Goal: Transaction & Acquisition: Purchase product/service

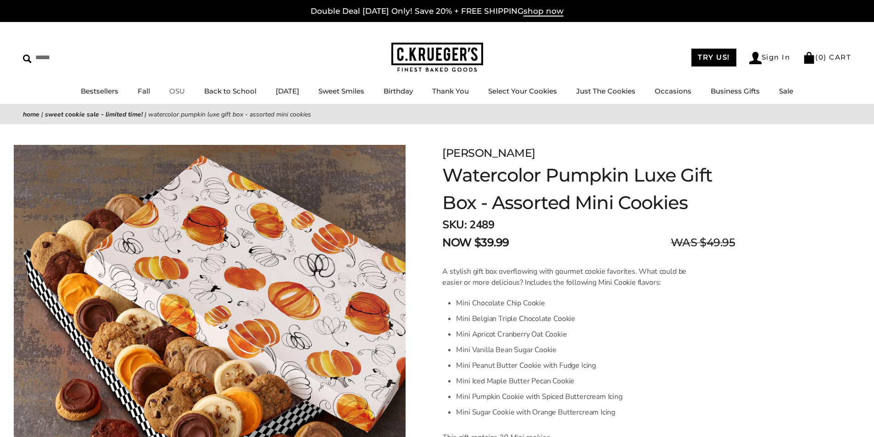
click at [173, 89] on link "OSU" at bounding box center [177, 91] width 16 height 9
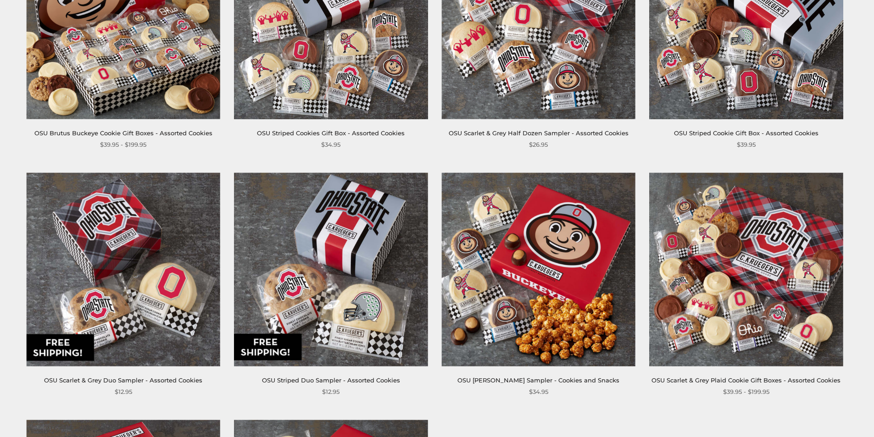
scroll to position [93, 0]
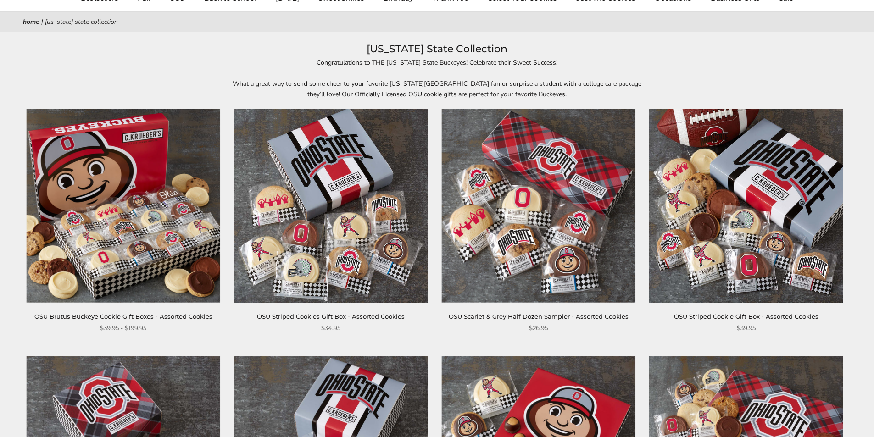
click at [132, 270] on img at bounding box center [124, 206] width 194 height 194
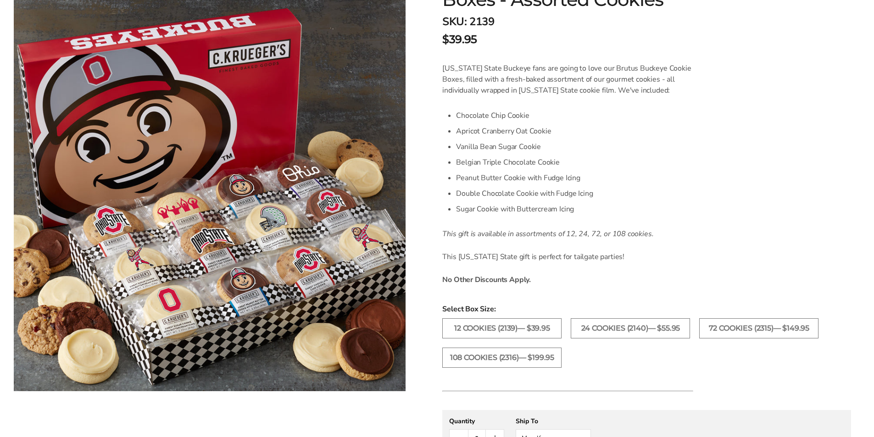
scroll to position [184, 0]
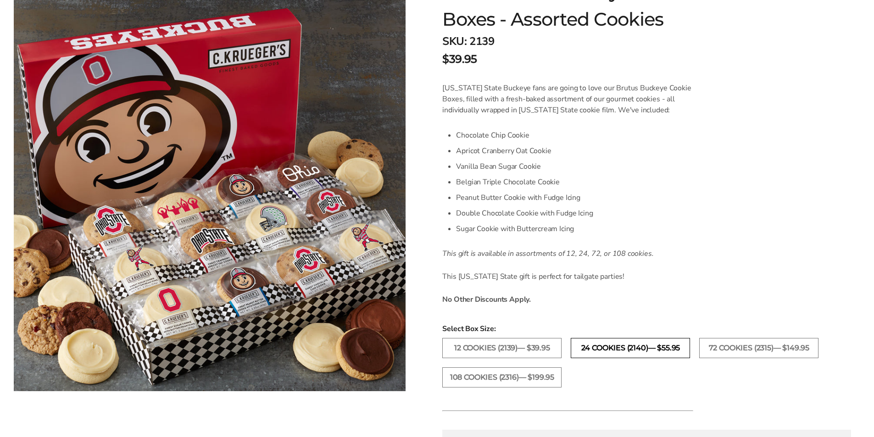
click at [629, 348] on label "24 Cookies (2140)— $55.95" at bounding box center [630, 348] width 119 height 20
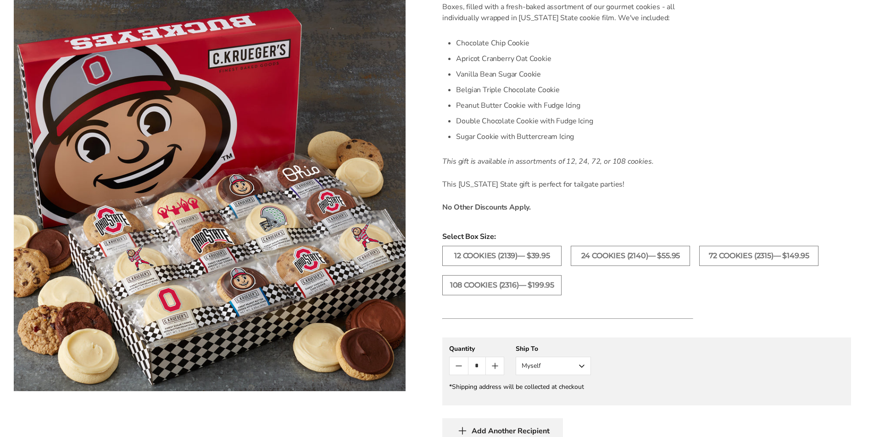
scroll to position [367, 0]
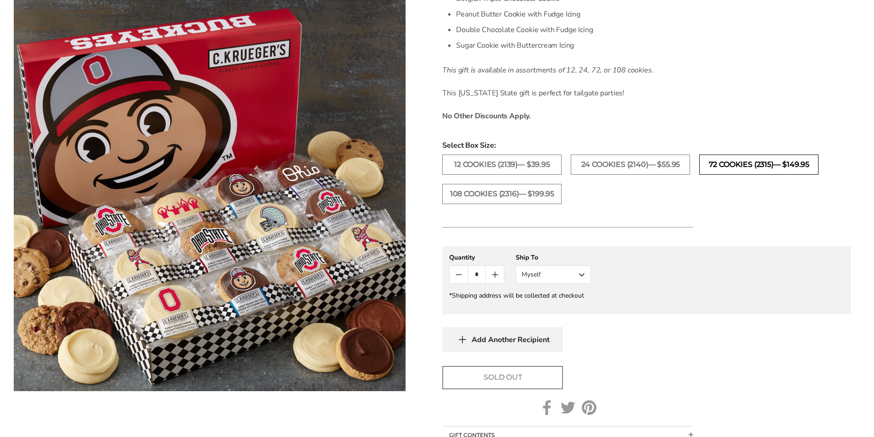
click at [742, 164] on label "72 Cookies (2315)— $149.95" at bounding box center [758, 165] width 119 height 20
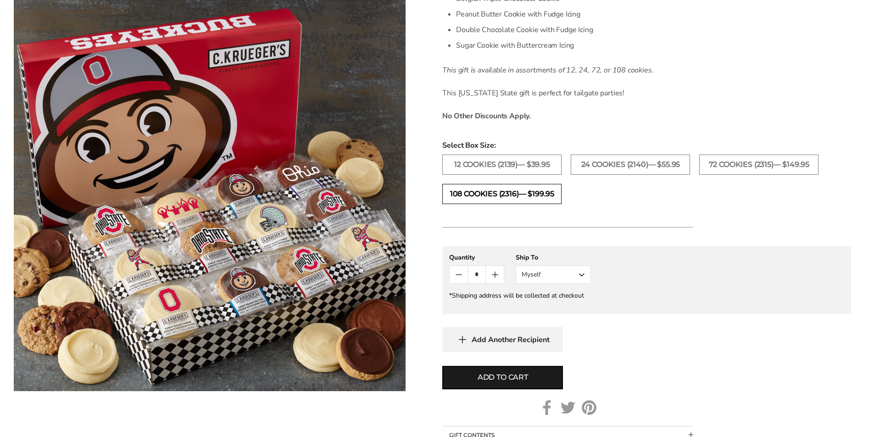
click at [503, 196] on label "108 Cookies (2316)— $199.95" at bounding box center [501, 194] width 119 height 20
click at [510, 161] on label "12 Cookies (2139)— $39.95" at bounding box center [501, 165] width 119 height 20
click at [631, 164] on label "24 Cookies (2140)— $55.95" at bounding box center [630, 165] width 119 height 20
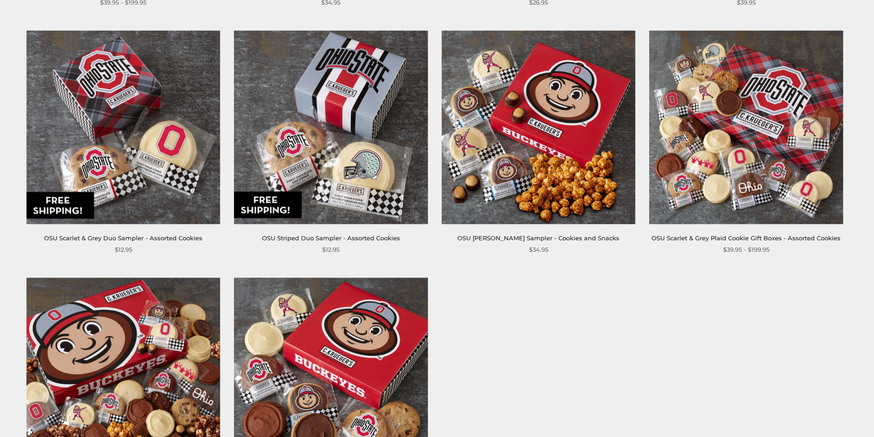
scroll to position [460, 0]
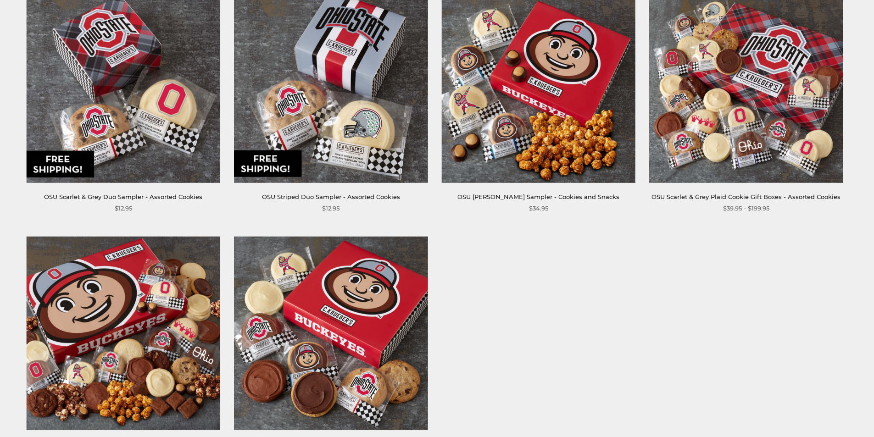
click at [734, 75] on img at bounding box center [746, 86] width 194 height 194
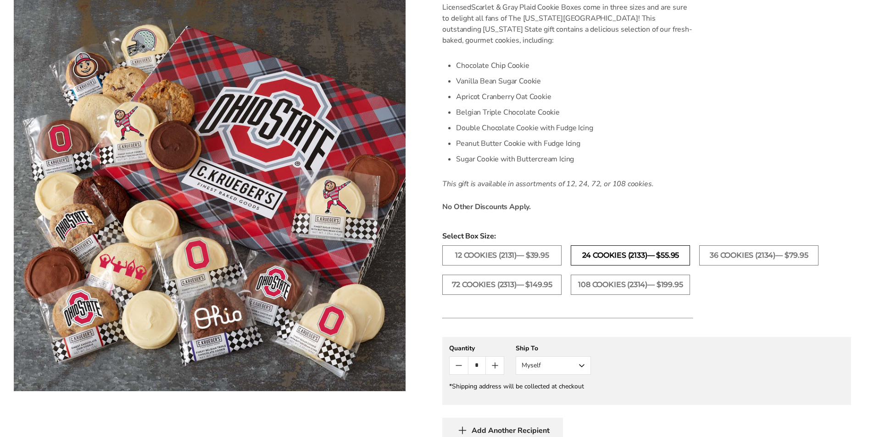
click at [615, 254] on label "24 Cookies (2133)— $55.95" at bounding box center [630, 256] width 119 height 20
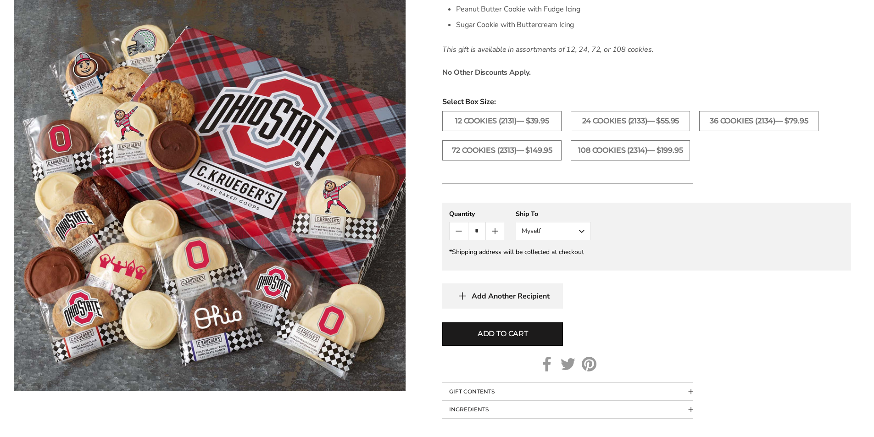
scroll to position [413, 0]
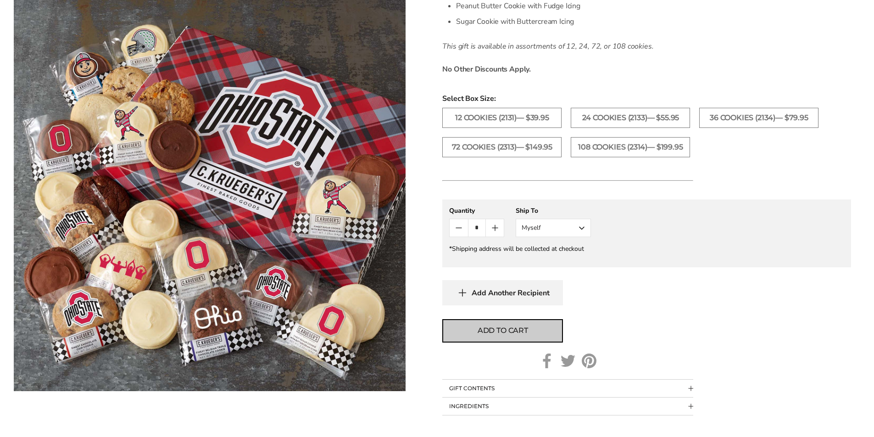
click at [520, 329] on span "Add to cart" at bounding box center [503, 330] width 50 height 11
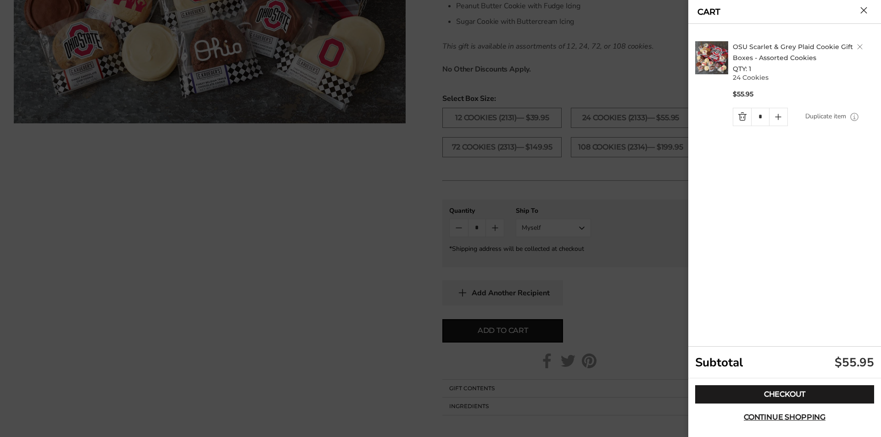
click at [221, 259] on div at bounding box center [440, 218] width 881 height 437
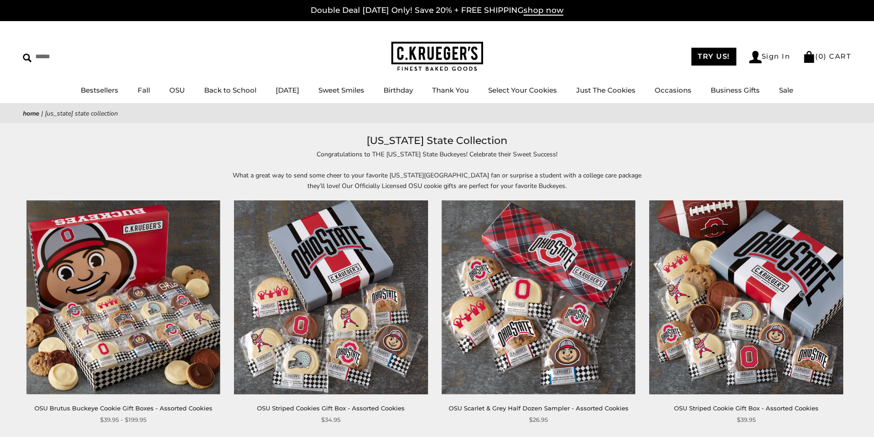
click at [127, 291] on img at bounding box center [124, 298] width 194 height 194
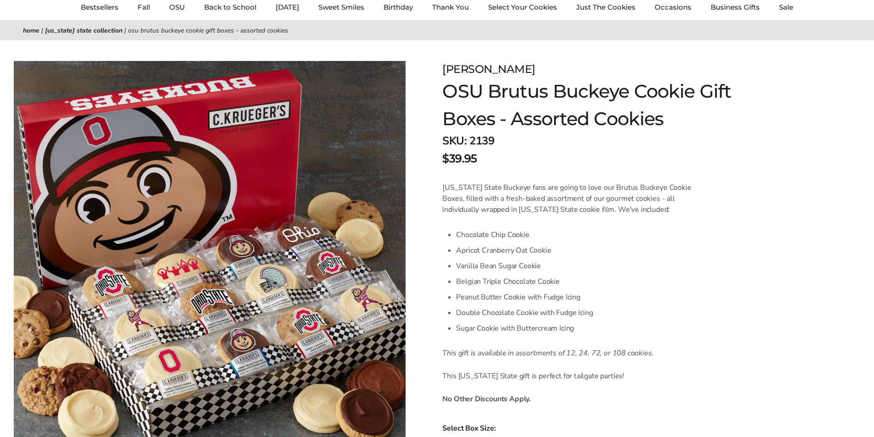
scroll to position [138, 0]
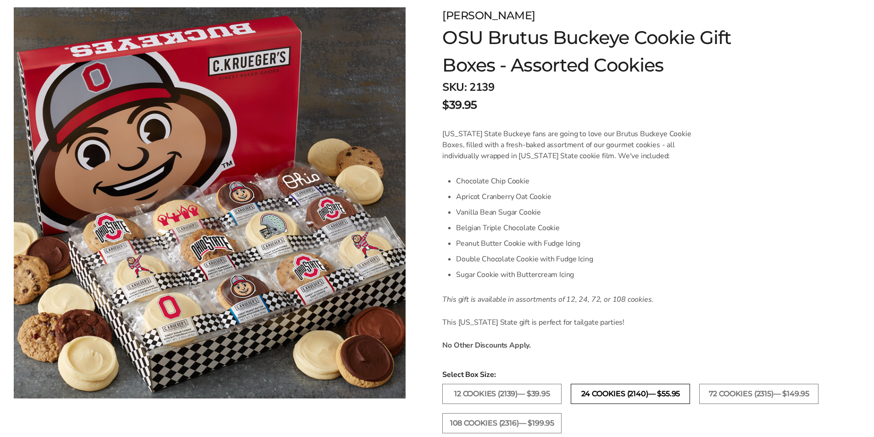
click at [634, 396] on label "24 Cookies (2140)— $55.95" at bounding box center [630, 394] width 119 height 20
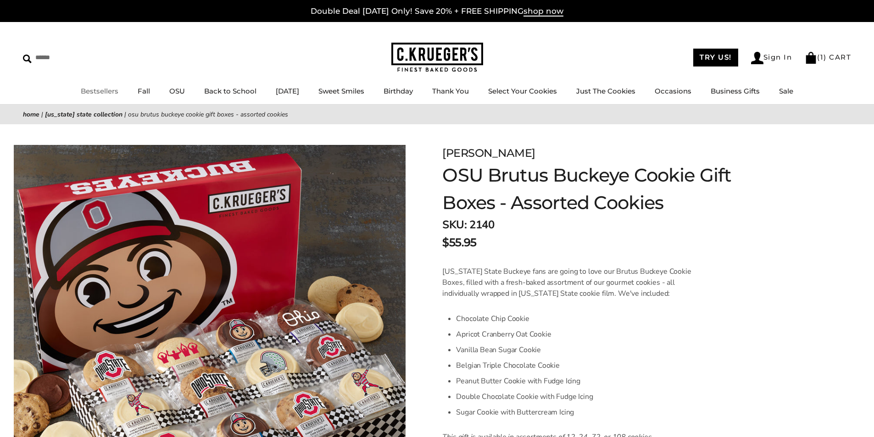
click at [85, 89] on link "Bestsellers" at bounding box center [100, 91] width 38 height 9
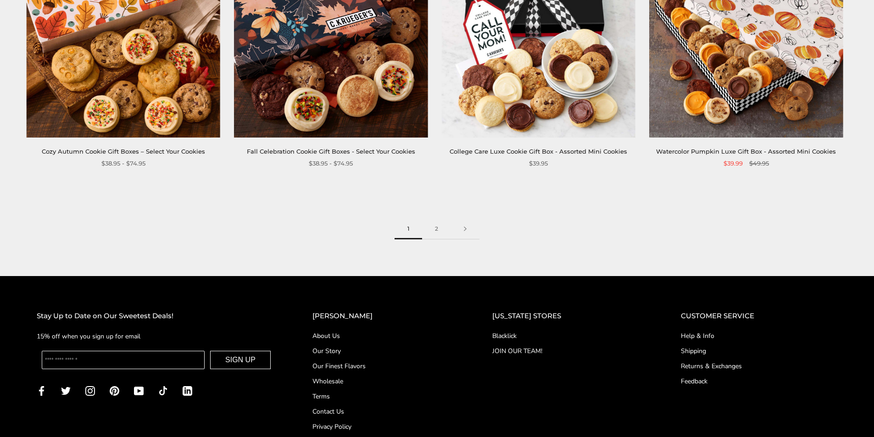
scroll to position [1515, 0]
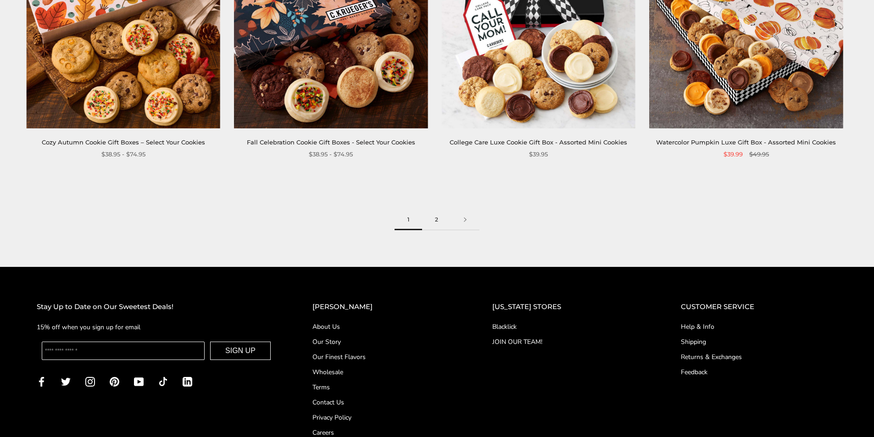
click at [436, 216] on link "2" at bounding box center [436, 220] width 29 height 21
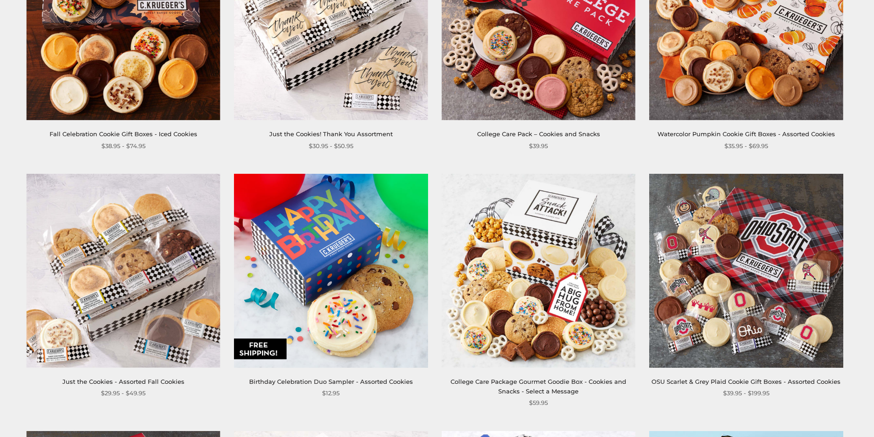
click at [749, 267] on img at bounding box center [746, 271] width 194 height 194
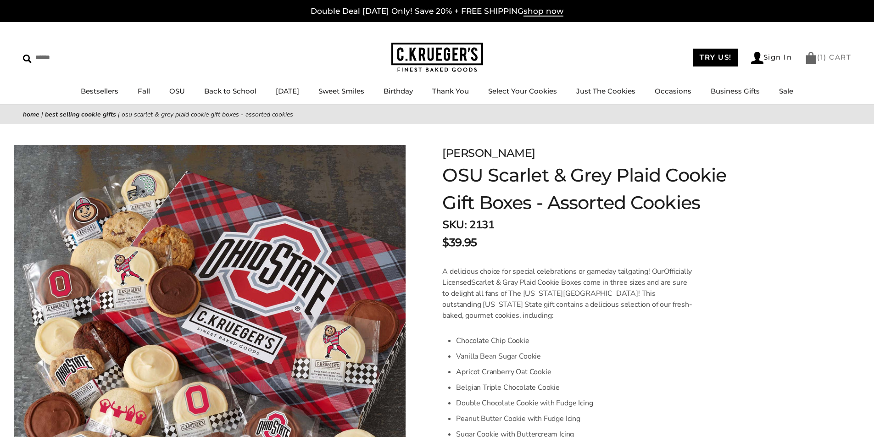
click at [811, 52] on img at bounding box center [811, 58] width 12 height 12
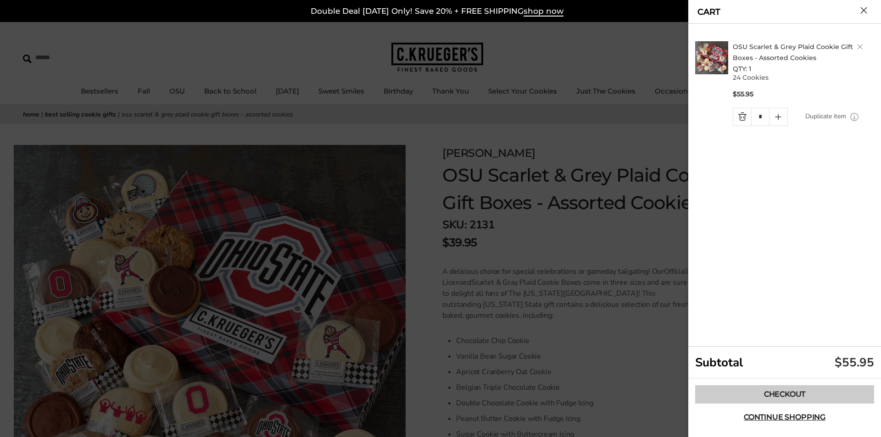
click at [795, 393] on link "Checkout" at bounding box center [784, 395] width 179 height 18
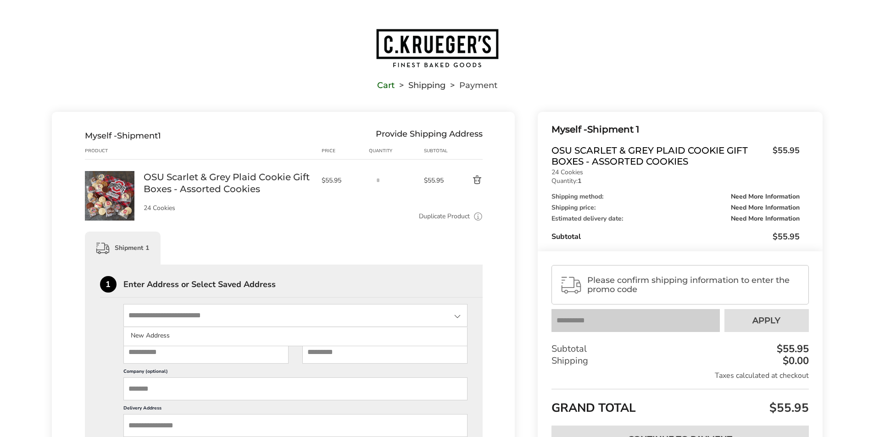
click at [139, 319] on input "State" at bounding box center [295, 315] width 345 height 23
type input "**********"
type input "*****"
type input "******"
type input "*****"
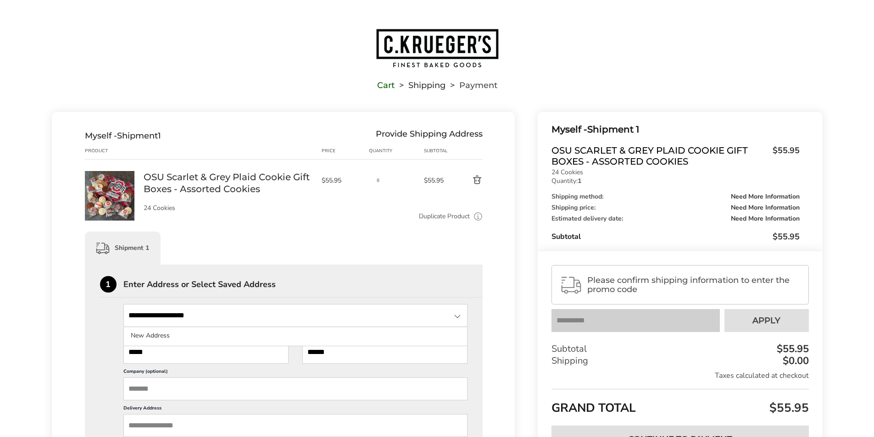
type input "**********"
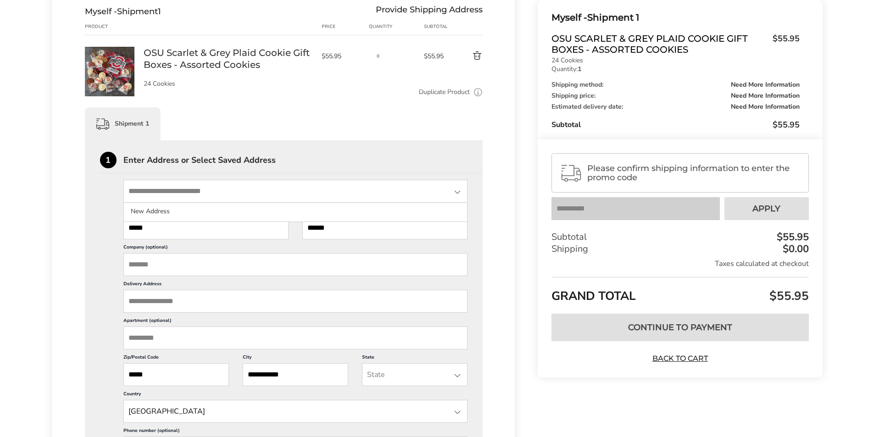
scroll to position [184, 0]
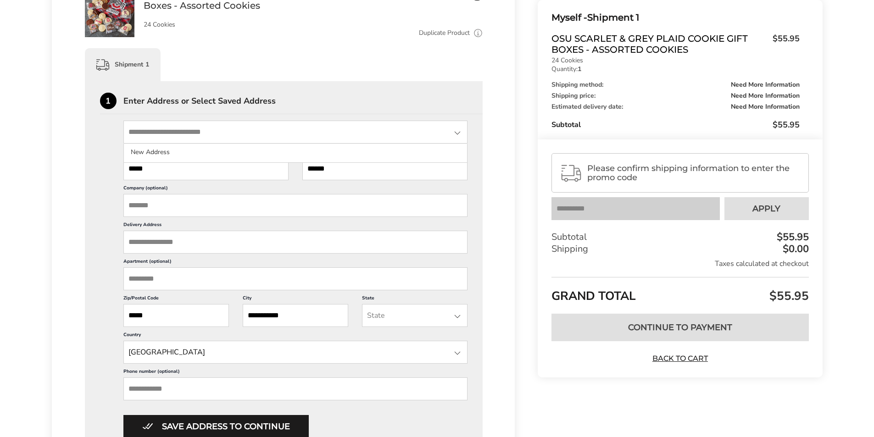
click at [147, 242] on input "Delivery Address" at bounding box center [295, 242] width 345 height 23
drag, startPoint x: 146, startPoint y: 246, endPoint x: 145, endPoint y: 250, distance: 4.7
click at [145, 250] on input "Delivery Address" at bounding box center [295, 242] width 345 height 23
click at [146, 243] on input "Delivery Address" at bounding box center [295, 242] width 345 height 23
click at [143, 205] on input "Company (optional)" at bounding box center [295, 205] width 345 height 23
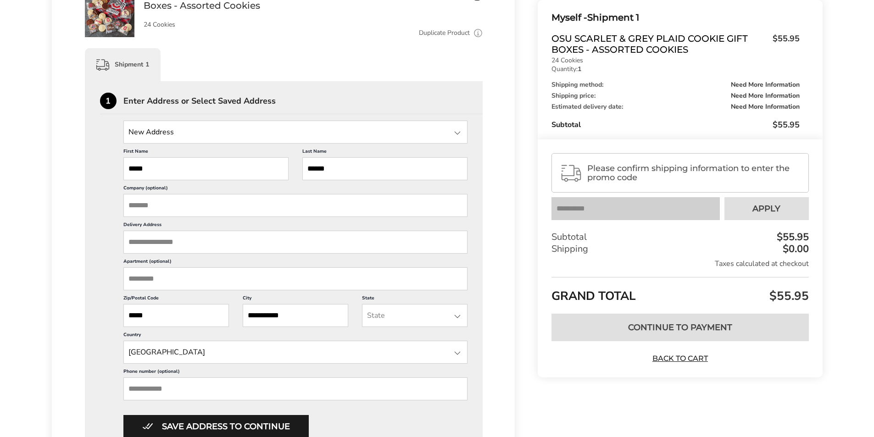
click at [133, 240] on input "Delivery Address" at bounding box center [295, 242] width 345 height 23
click at [167, 170] on input "*****" at bounding box center [205, 168] width 165 height 23
click at [164, 243] on input "Delivery Address" at bounding box center [295, 242] width 345 height 23
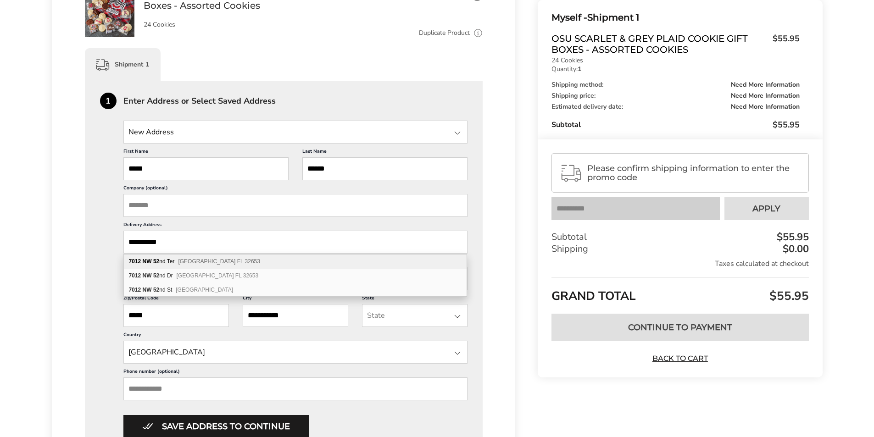
click at [194, 262] on span "Gainesville FL 32653" at bounding box center [219, 261] width 82 height 6
type input "**********"
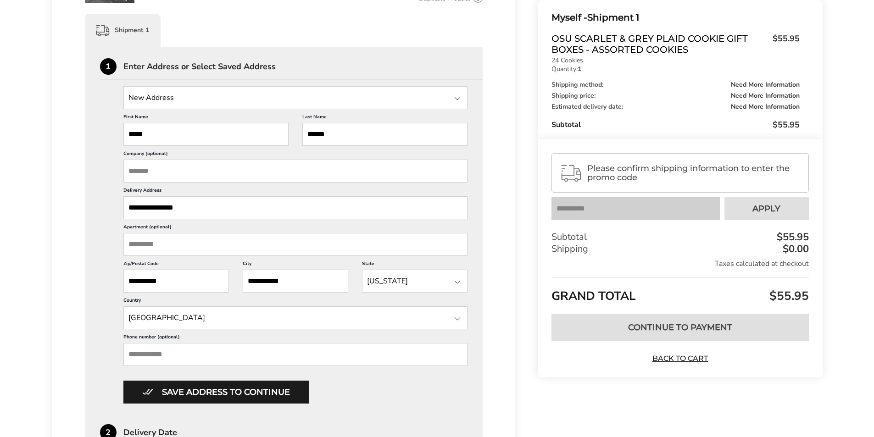
scroll to position [321, 0]
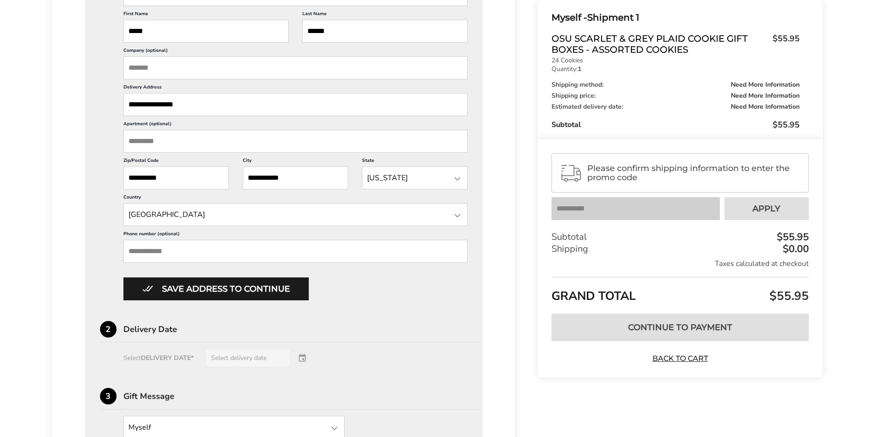
click at [164, 247] on input "Phone number (optional)" at bounding box center [295, 251] width 345 height 23
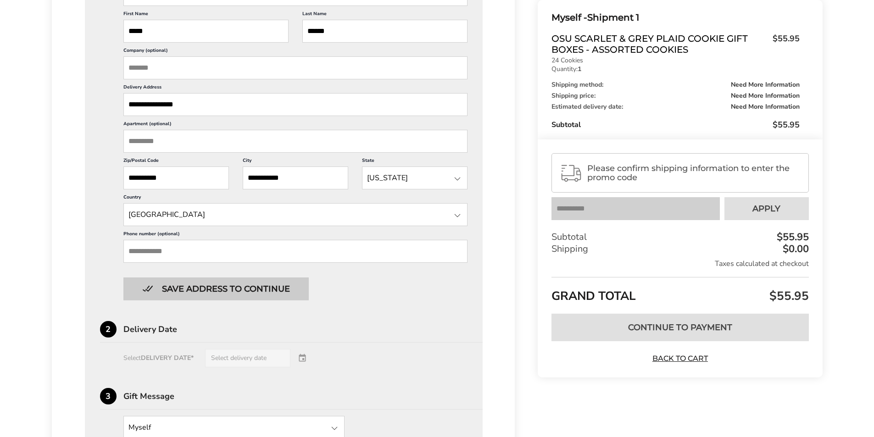
type input "**********"
click at [235, 285] on button "Save address to continue" at bounding box center [215, 289] width 185 height 23
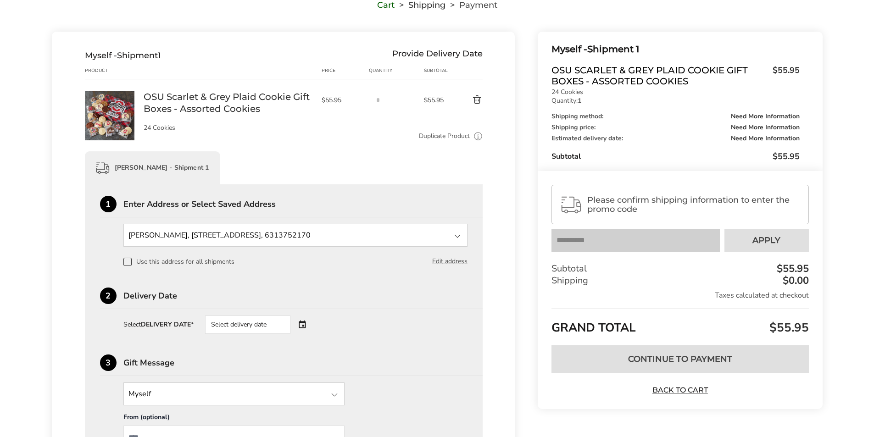
scroll to position [207, 0]
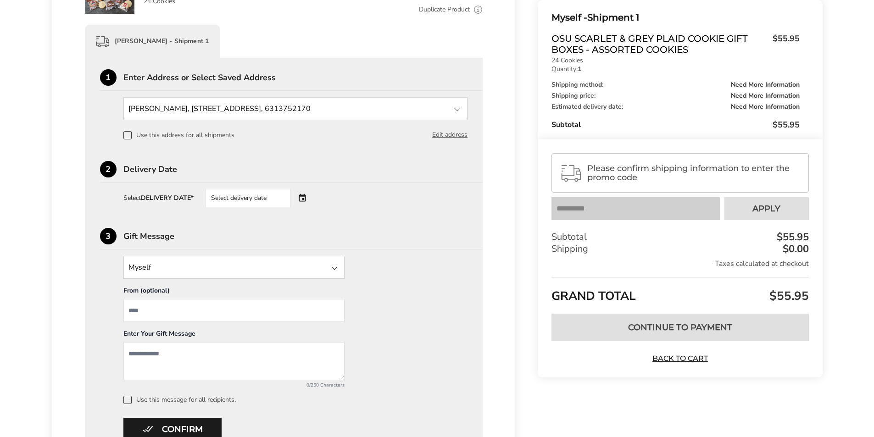
click at [286, 198] on div "Select delivery date" at bounding box center [247, 198] width 85 height 18
click at [277, 198] on div "Select delivery date" at bounding box center [247, 198] width 85 height 18
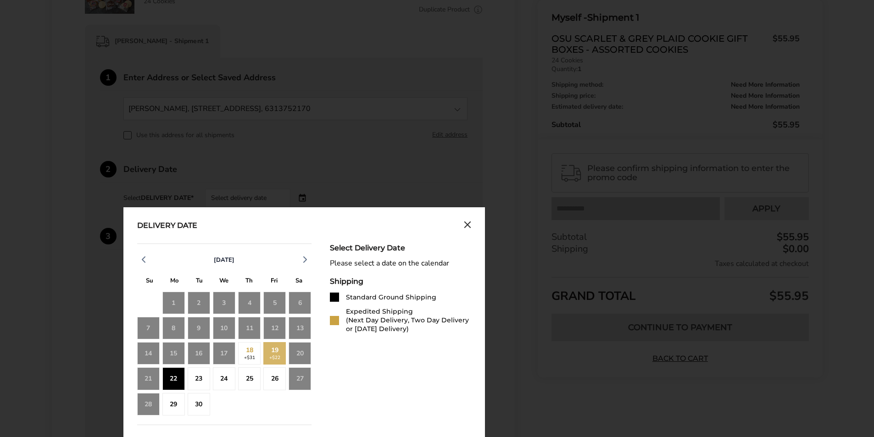
click at [174, 375] on div "22" at bounding box center [173, 379] width 22 height 22
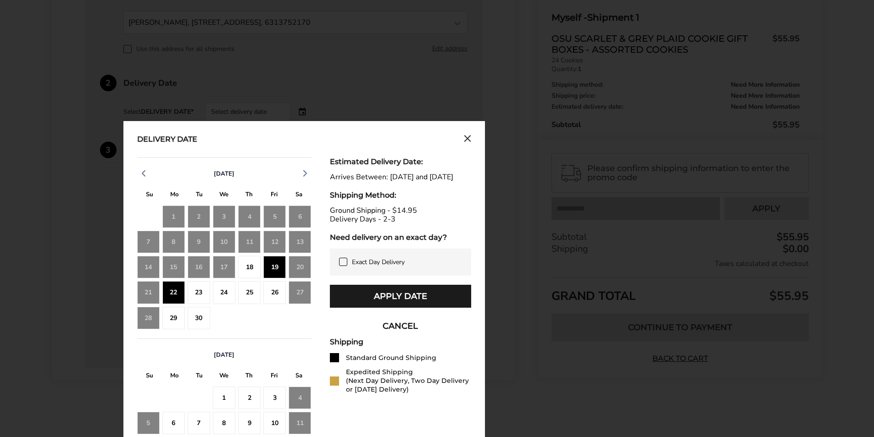
scroll to position [299, 0]
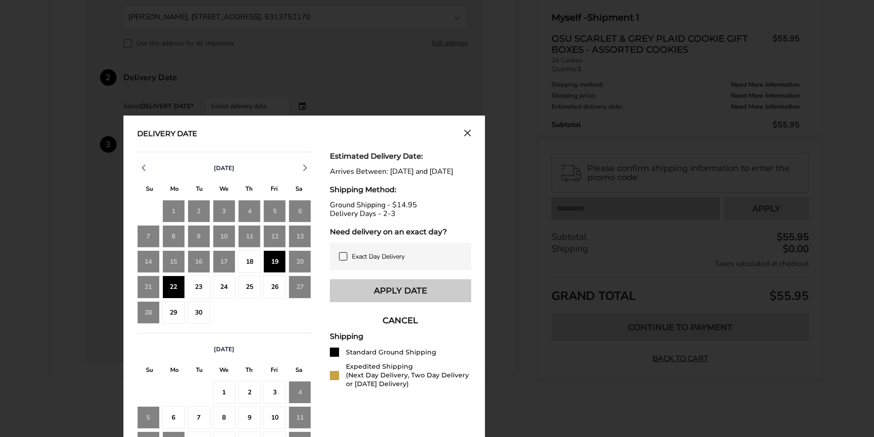
click at [382, 301] on button "Apply Date" at bounding box center [400, 291] width 141 height 23
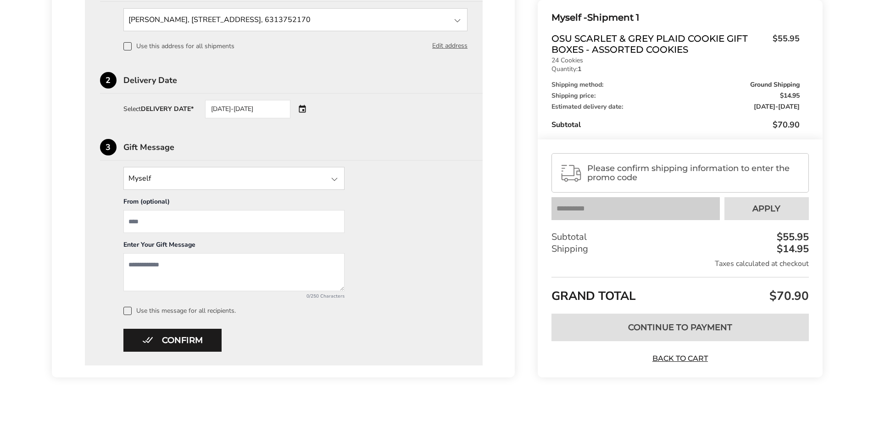
scroll to position [296, 0]
click at [683, 168] on span "Please confirm shipping information to enter the promo code" at bounding box center [693, 173] width 213 height 18
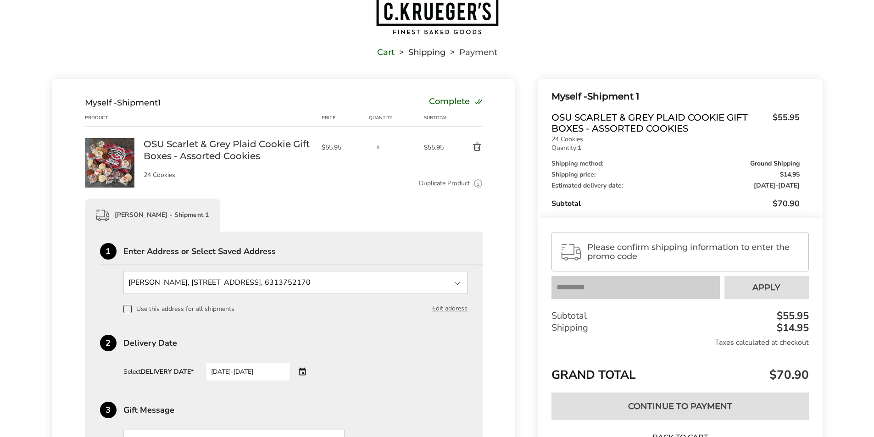
scroll to position [0, 0]
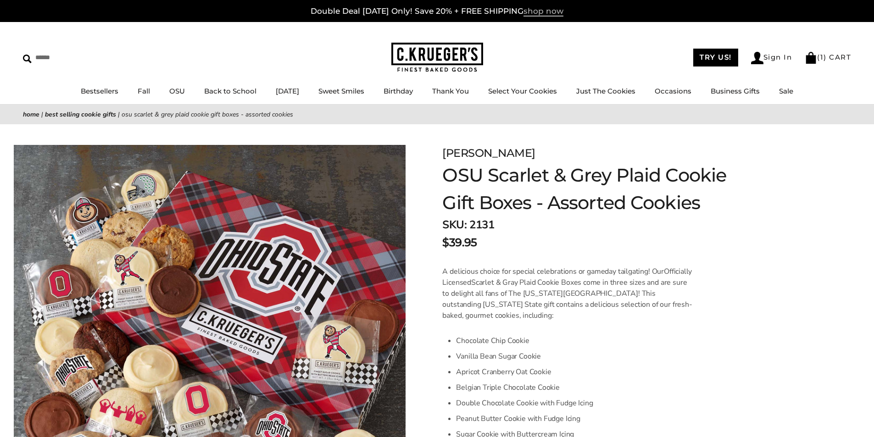
click at [538, 10] on span "shop now" at bounding box center [544, 11] width 40 height 10
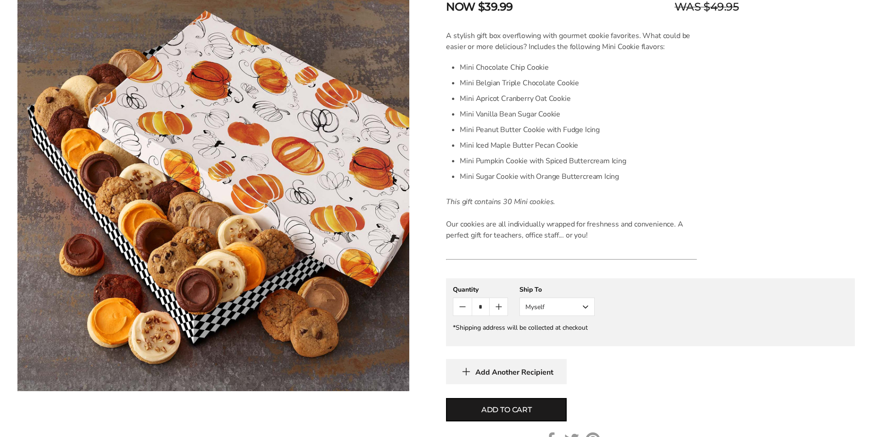
scroll to position [275, 0]
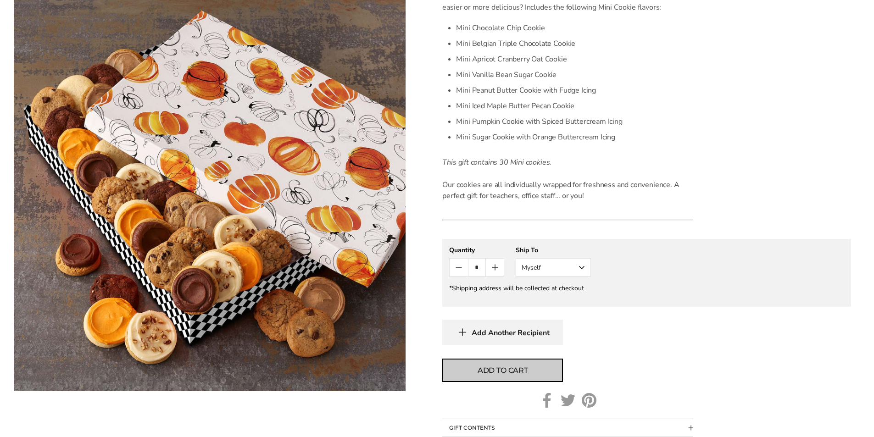
click at [506, 373] on span "Add to cart" at bounding box center [503, 370] width 50 height 11
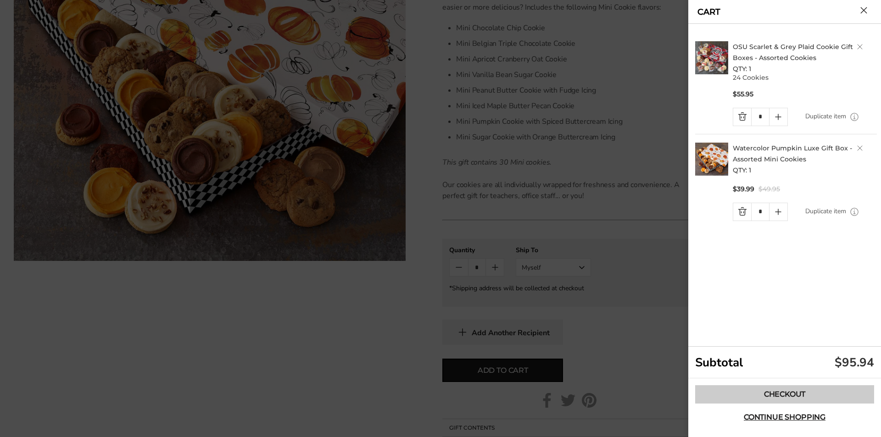
click at [782, 395] on link "Checkout" at bounding box center [784, 395] width 179 height 18
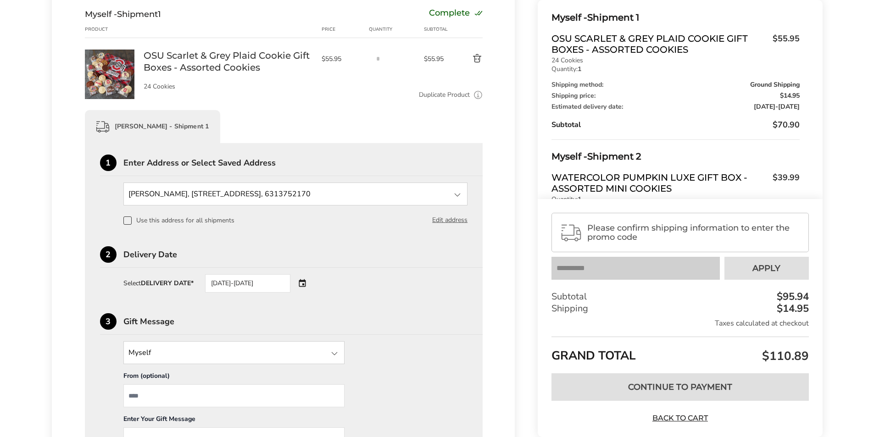
scroll to position [229, 0]
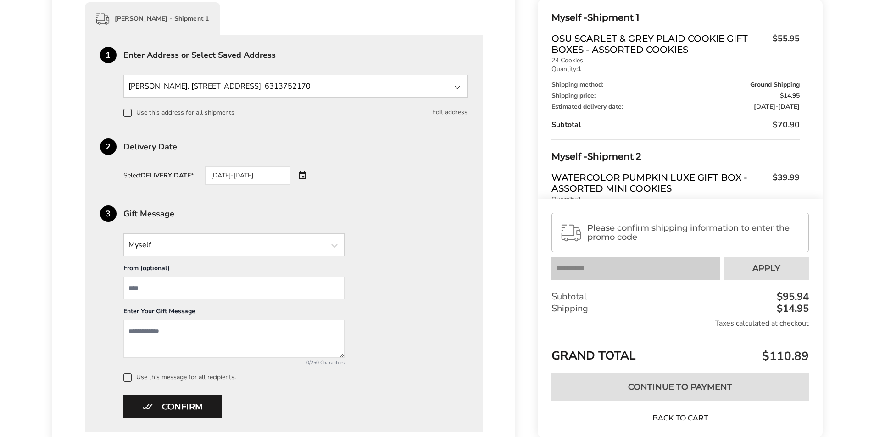
click at [636, 50] on span "OSU Scarlet & Grey Plaid Cookie Gift Boxes - Assorted Cookies" at bounding box center [660, 44] width 216 height 22
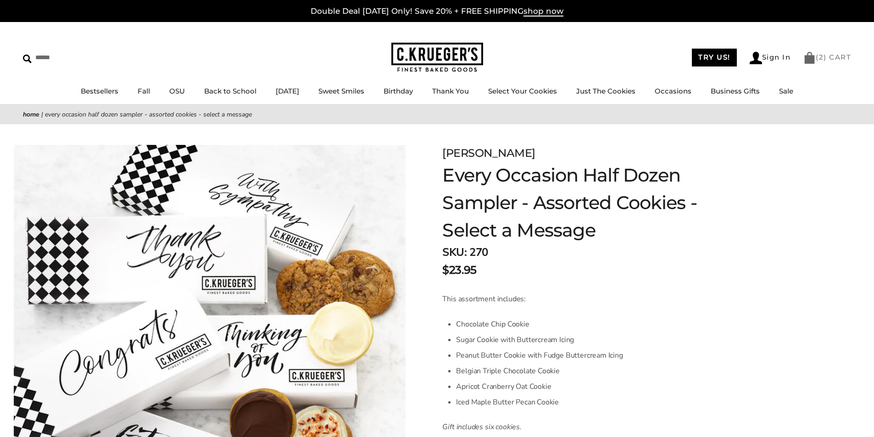
click at [833, 59] on link "( 2 ) CART" at bounding box center [828, 57] width 48 height 9
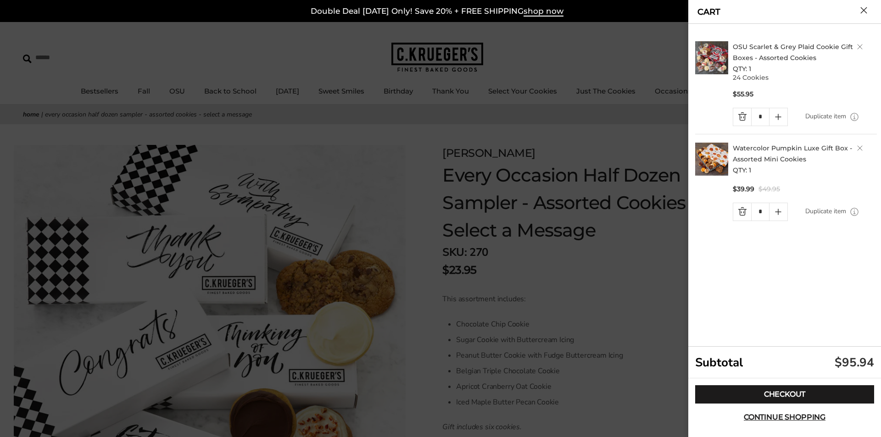
click at [742, 119] on link "Quantity minus button" at bounding box center [742, 116] width 18 height 17
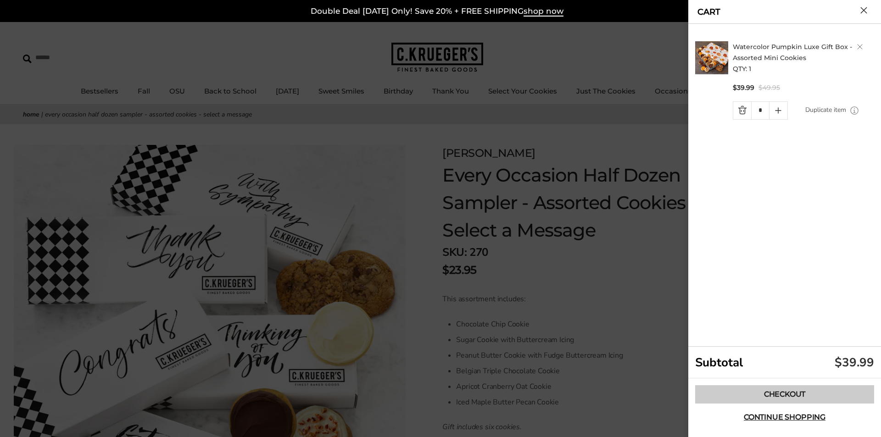
click at [783, 391] on link "Checkout" at bounding box center [784, 395] width 179 height 18
